Goal: Obtain resource: Download file/media

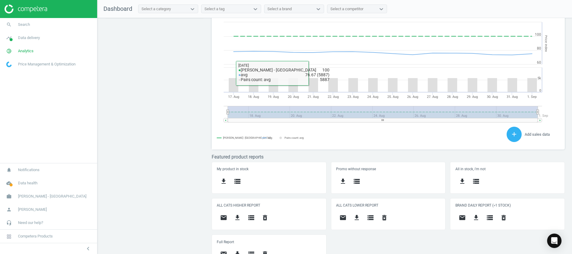
scroll to position [164, 0]
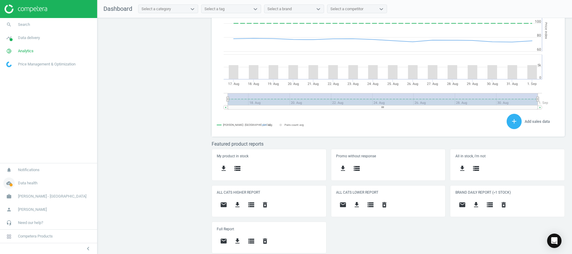
click at [12, 185] on span at bounding box center [11, 184] width 3 height 3
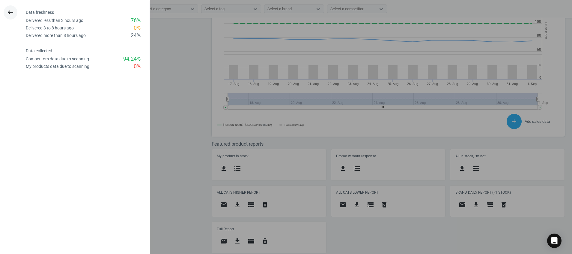
drag, startPoint x: 7, startPoint y: 14, endPoint x: 9, endPoint y: 16, distance: 3.2
click at [8, 14] on icon "keyboard_backspace" at bounding box center [10, 12] width 7 height 7
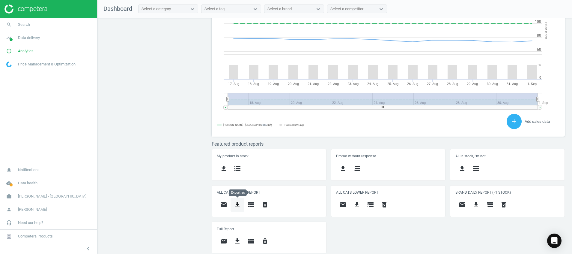
click at [237, 207] on icon "get_app" at bounding box center [237, 204] width 7 height 7
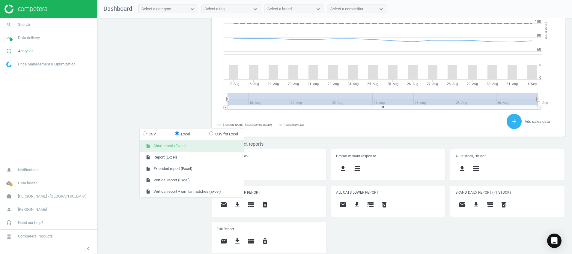
click at [174, 146] on button "insert_drive_file Short report (Excel)" at bounding box center [192, 145] width 104 height 11
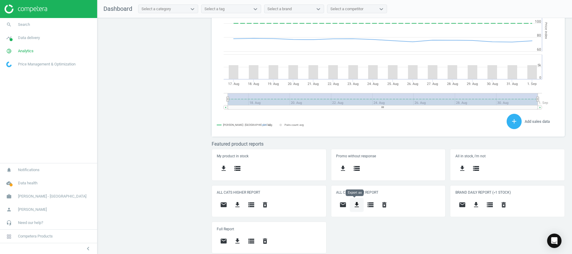
click at [357, 205] on icon "get_app" at bounding box center [356, 204] width 7 height 7
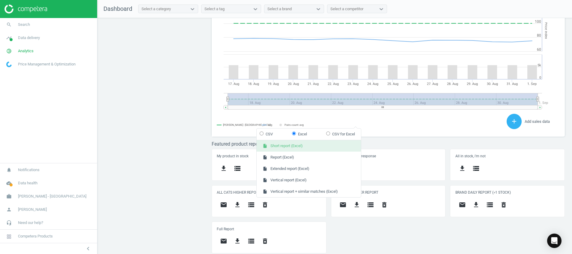
click at [291, 145] on button "insert_drive_file Short report (Excel)" at bounding box center [309, 145] width 104 height 11
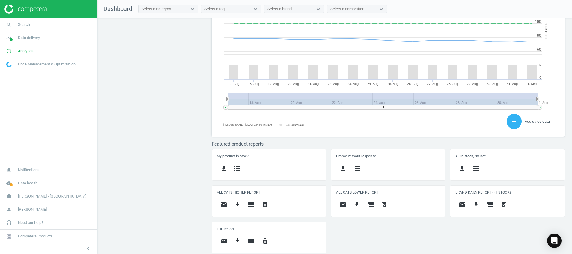
click at [148, 137] on div "Price protection ( 01.09.25 ) Prices are 100% below min competitor 13 keyboard_…" at bounding box center [334, 137] width 474 height 239
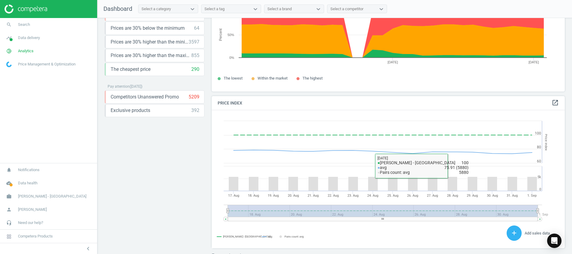
scroll to position [0, 0]
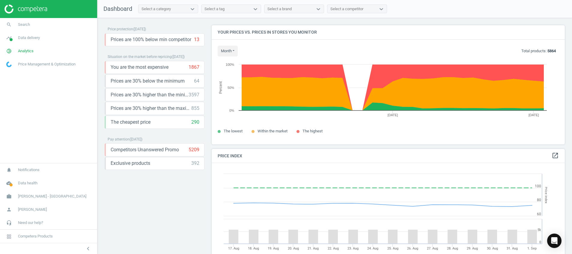
drag, startPoint x: 35, startPoint y: 11, endPoint x: 38, endPoint y: 13, distance: 3.1
click at [35, 11] on img at bounding box center [25, 8] width 43 height 9
click at [6, 185] on icon "cloud_done" at bounding box center [8, 182] width 11 height 11
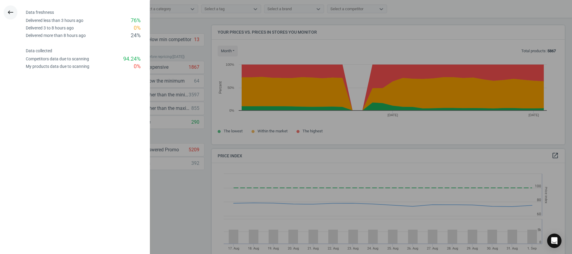
click at [8, 13] on icon "keyboard_backspace" at bounding box center [10, 12] width 7 height 7
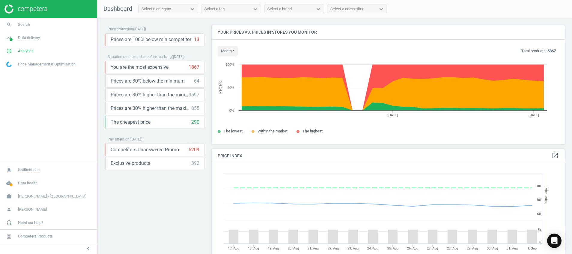
drag, startPoint x: 166, startPoint y: 200, endPoint x: 163, endPoint y: 200, distance: 3.0
click at [163, 200] on div "Price protection ( [DATE] ) Prices are 100% below min competitor 13 keyboard_ar…" at bounding box center [155, 137] width 100 height 224
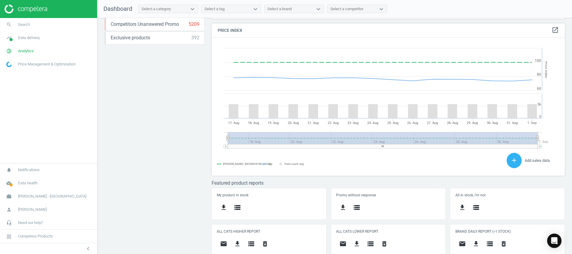
scroll to position [164, 0]
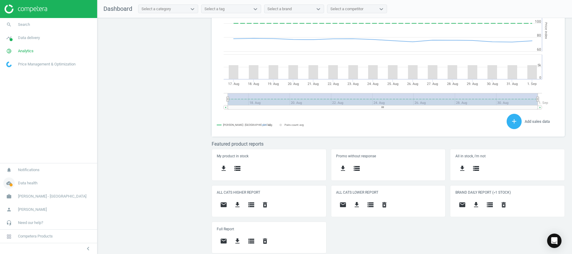
click at [5, 178] on icon "cloud_done" at bounding box center [8, 182] width 11 height 11
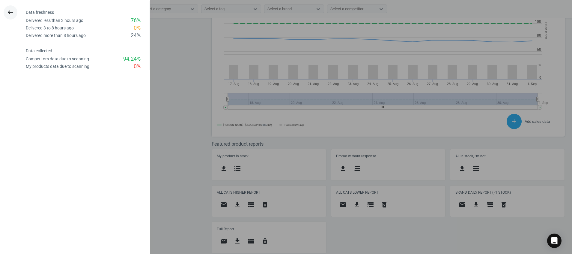
click at [10, 12] on icon "keyboard_backspace" at bounding box center [10, 12] width 7 height 7
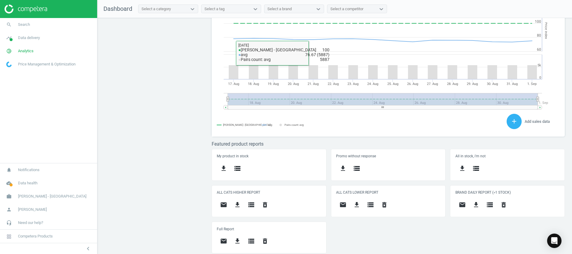
click at [183, 138] on div "Price protection ( [DATE] ) Prices are 100% below min competitor 13 keyboard_ar…" at bounding box center [334, 137] width 474 height 239
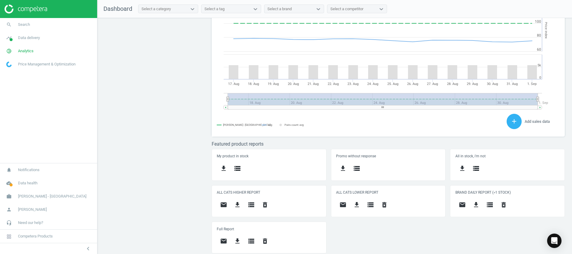
scroll to position [152, 360]
click at [7, 36] on icon "timeline" at bounding box center [8, 37] width 11 height 11
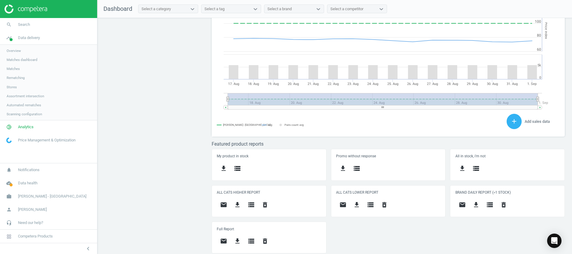
click at [12, 88] on span "Stores" at bounding box center [12, 87] width 10 height 5
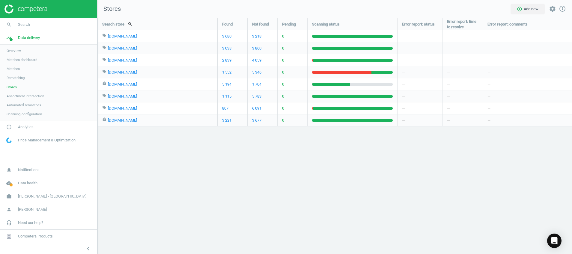
scroll to position [250, 488]
